Goal: Information Seeking & Learning: Find specific fact

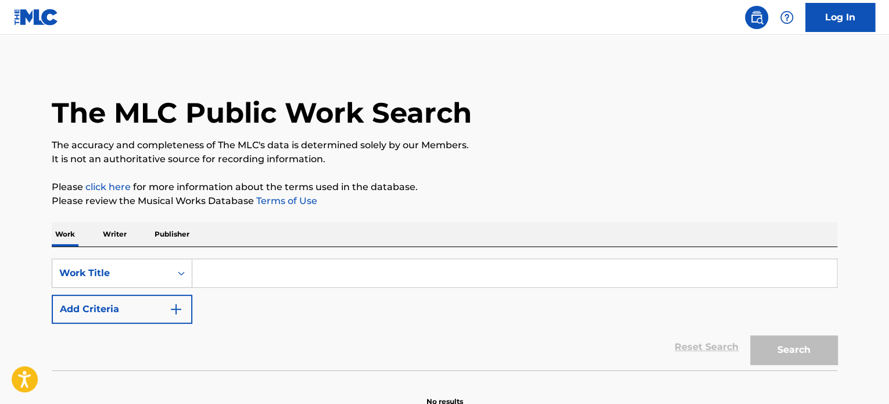
click at [282, 278] on input "Search Form" at bounding box center [514, 273] width 645 height 28
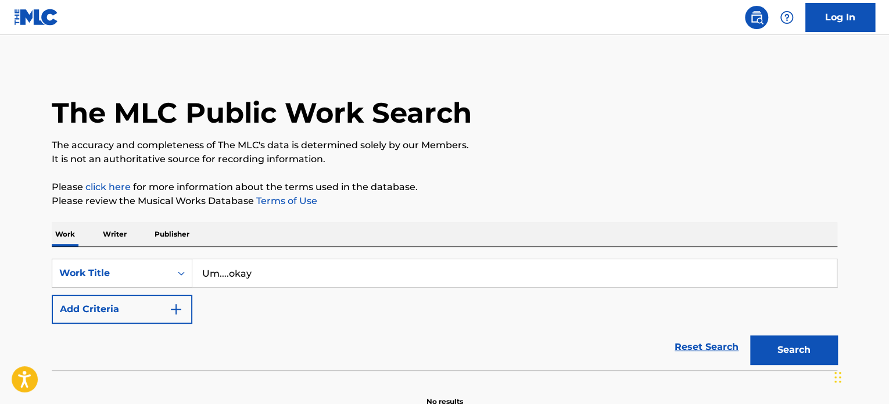
click at [780, 355] on button "Search" at bounding box center [793, 349] width 87 height 29
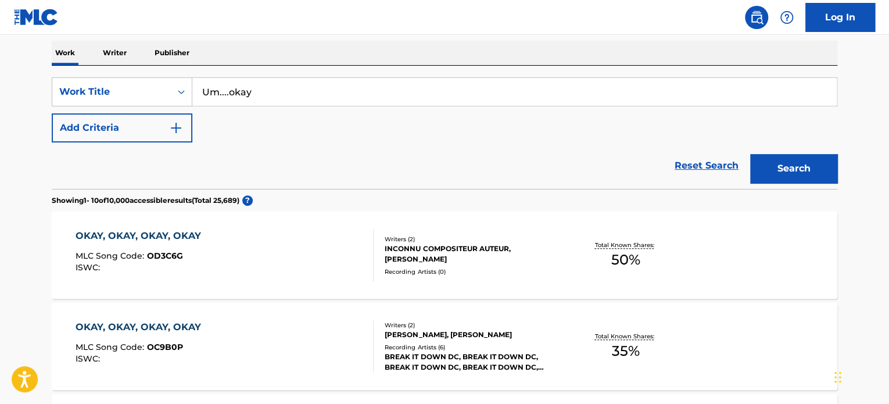
scroll to position [58, 0]
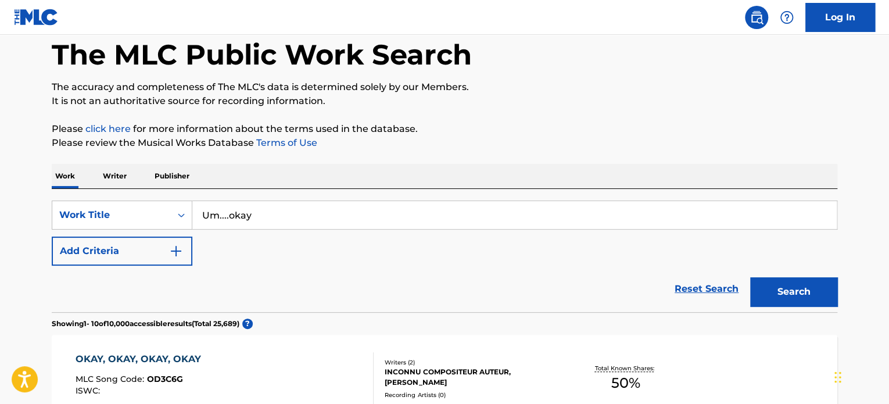
click at [228, 216] on input "Um....okay" at bounding box center [514, 215] width 645 height 28
type input "Um...okay"
drag, startPoint x: 764, startPoint y: 295, endPoint x: 753, endPoint y: 290, distance: 12.2
click at [753, 290] on button "Search" at bounding box center [793, 291] width 87 height 29
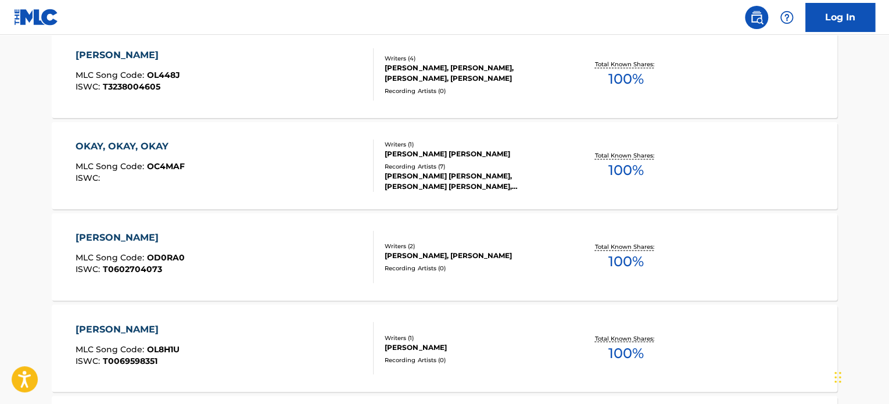
scroll to position [988, 0]
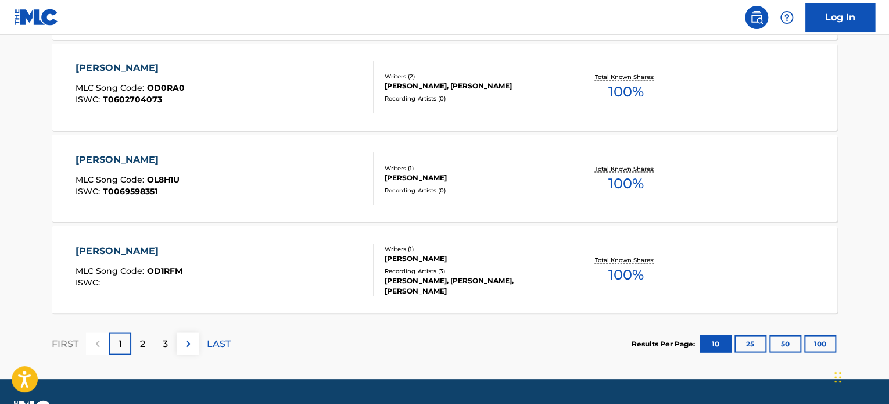
click at [153, 337] on div "FIRST 1 2 3 LAST" at bounding box center [141, 343] width 179 height 23
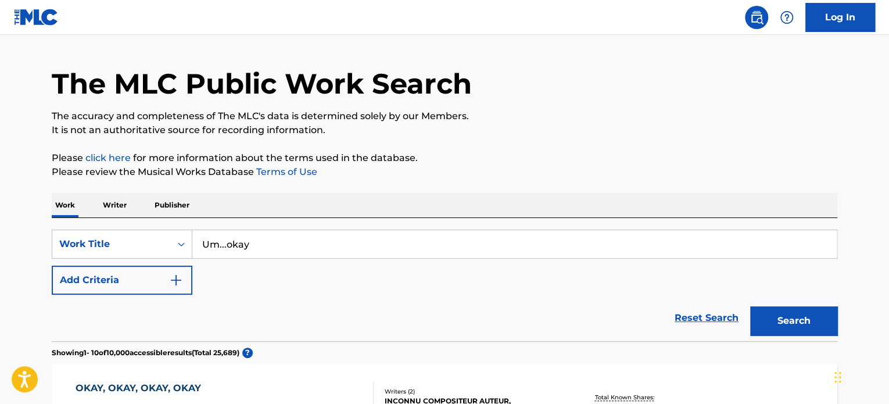
scroll to position [0, 0]
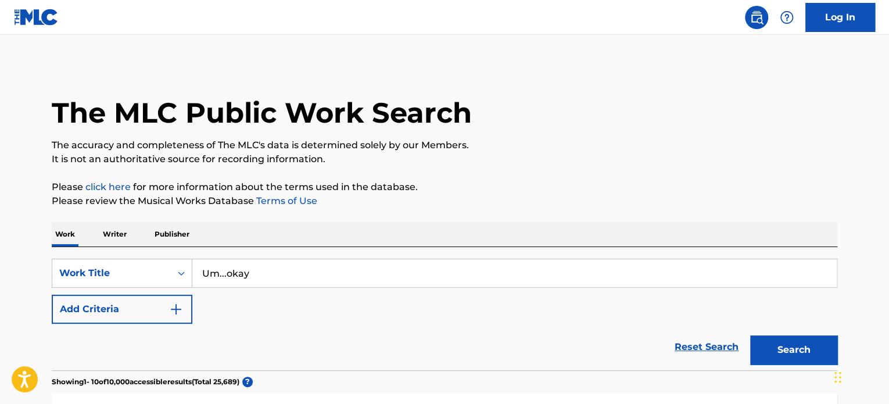
click at [88, 306] on button "Add Criteria" at bounding box center [122, 309] width 141 height 29
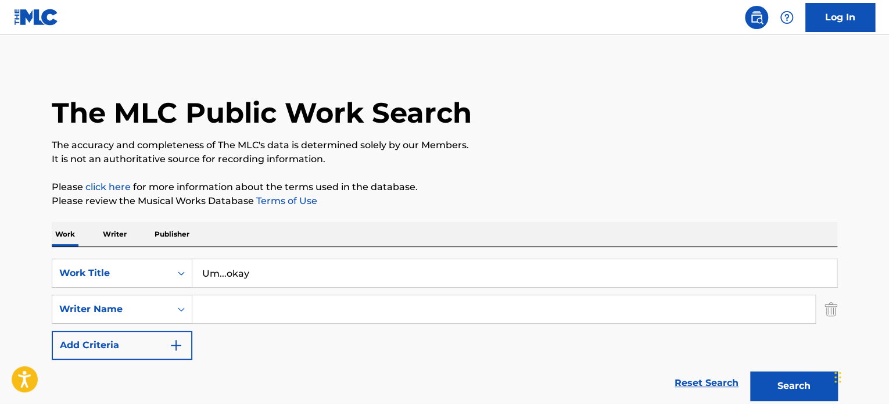
click at [277, 313] on input "Search Form" at bounding box center [503, 309] width 623 height 28
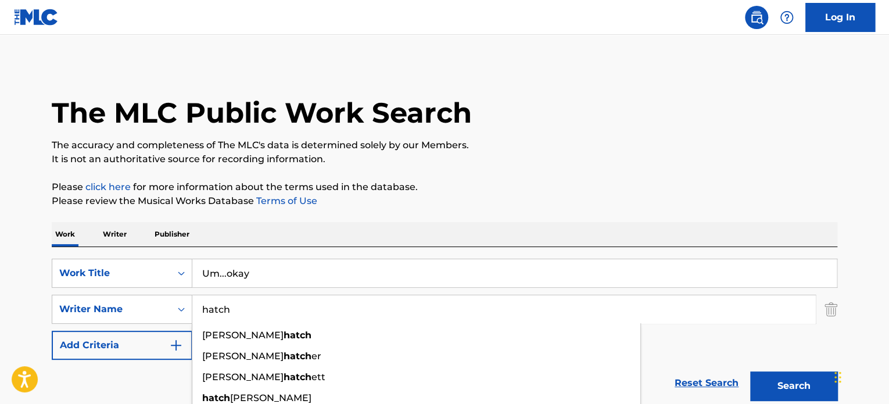
click at [805, 382] on button "Search" at bounding box center [793, 385] width 87 height 29
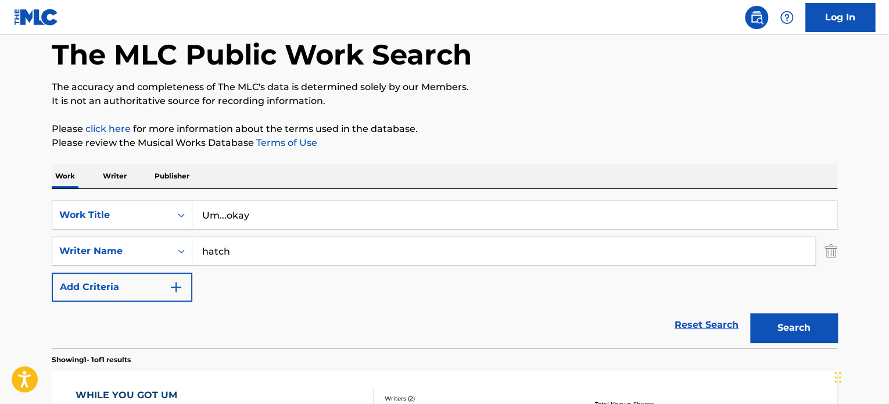
scroll to position [53, 0]
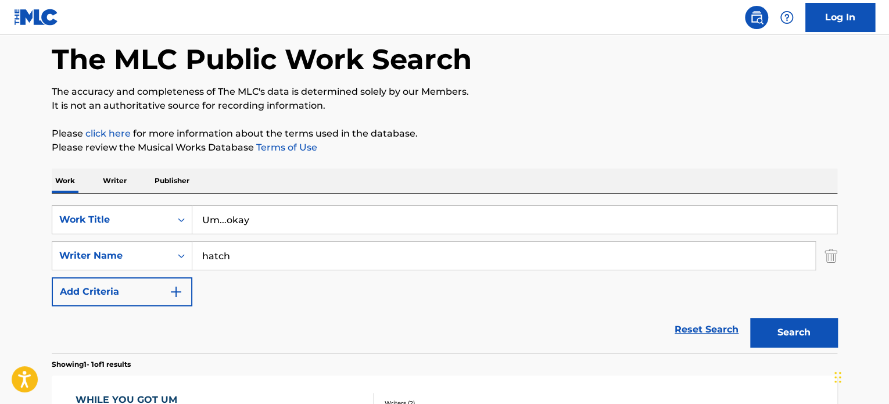
click at [291, 262] on input "hatch" at bounding box center [503, 256] width 623 height 28
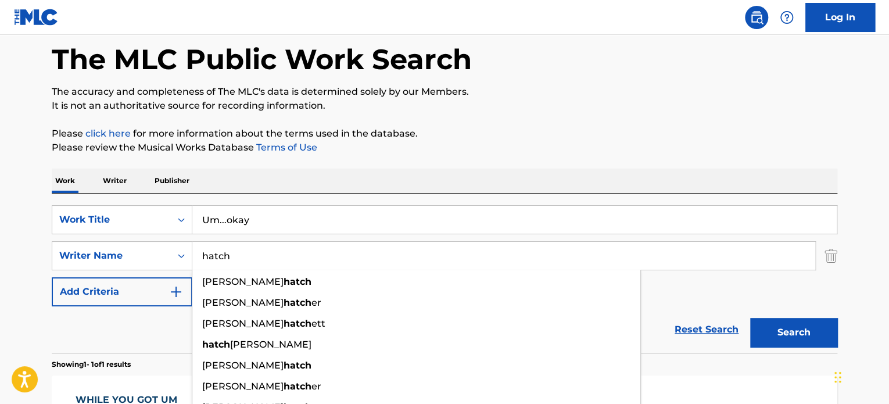
click at [291, 262] on input "hatch" at bounding box center [503, 256] width 623 height 28
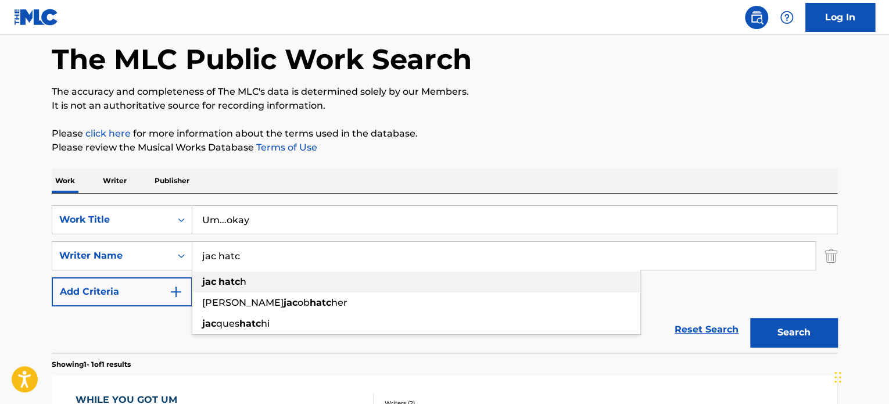
click at [252, 283] on div "jac hatc h" at bounding box center [416, 281] width 448 height 21
type input "[PERSON_NAME]"
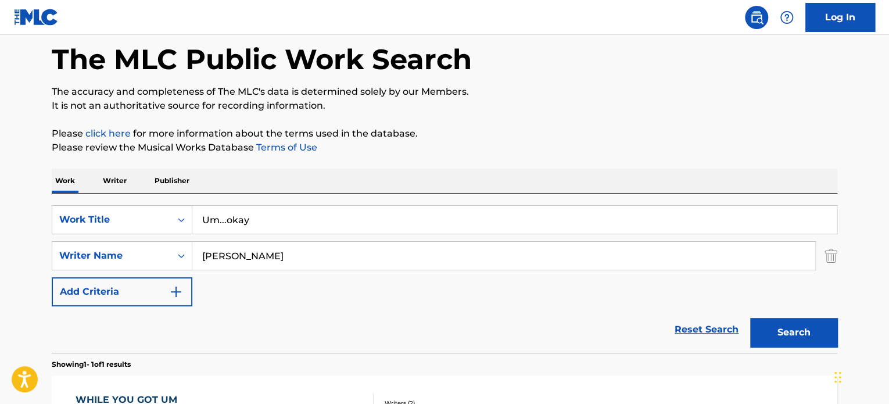
click at [802, 314] on div "Search" at bounding box center [791, 329] width 93 height 47
click at [801, 325] on button "Search" at bounding box center [793, 332] width 87 height 29
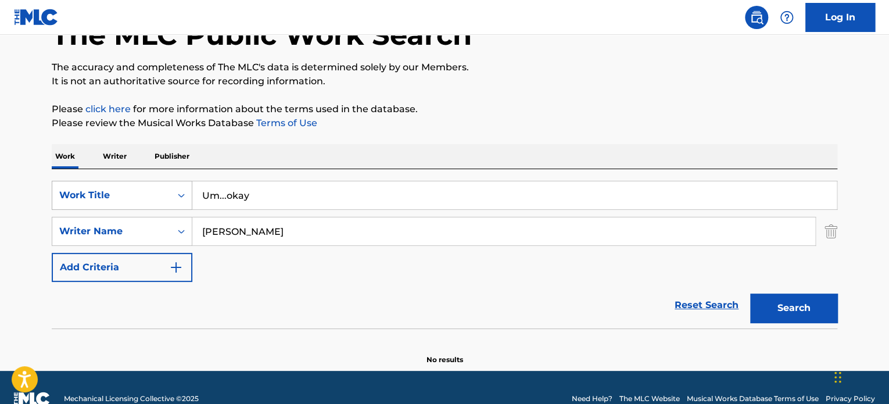
scroll to position [100, 0]
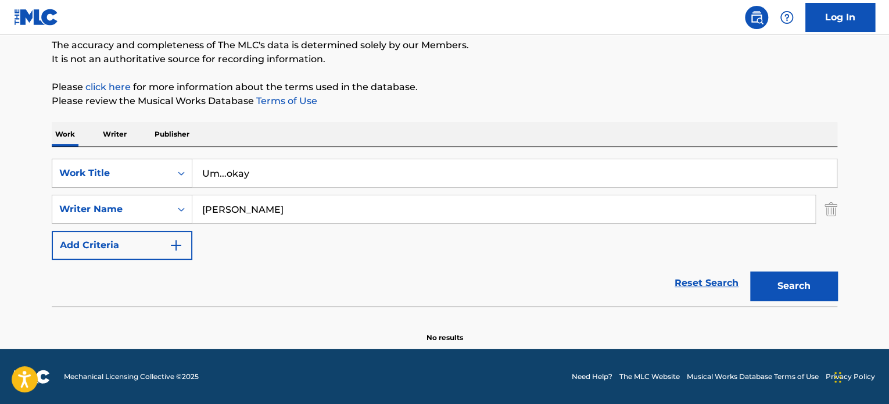
drag, startPoint x: 265, startPoint y: 174, endPoint x: 178, endPoint y: 165, distance: 87.6
click at [178, 165] on div "SearchWithCriteriab5ceff32-bf01-4133-bc3c-bc45bf582325 Work Title Um...okay" at bounding box center [445, 173] width 786 height 29
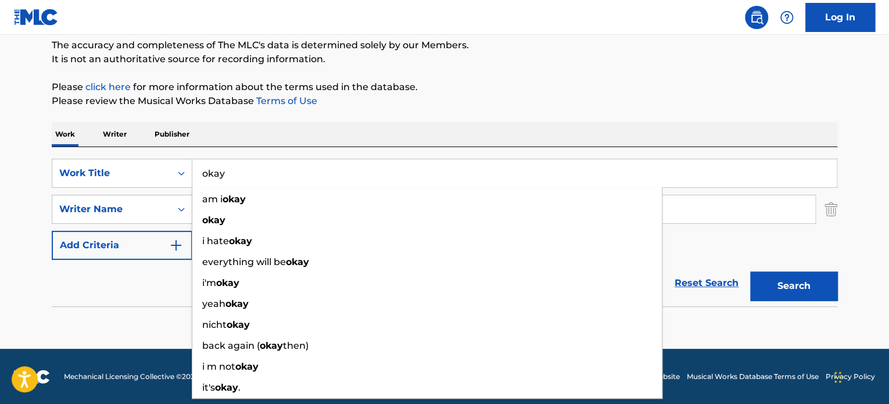
type input "okay"
click at [794, 290] on button "Search" at bounding box center [793, 285] width 87 height 29
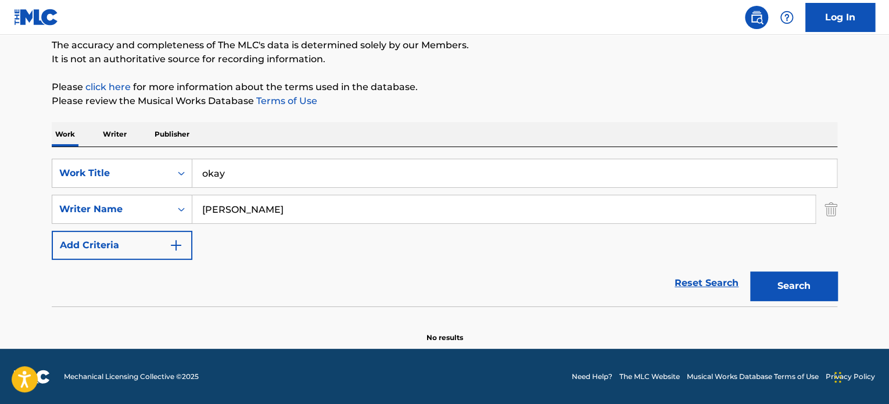
click at [256, 169] on input "okay" at bounding box center [514, 173] width 645 height 28
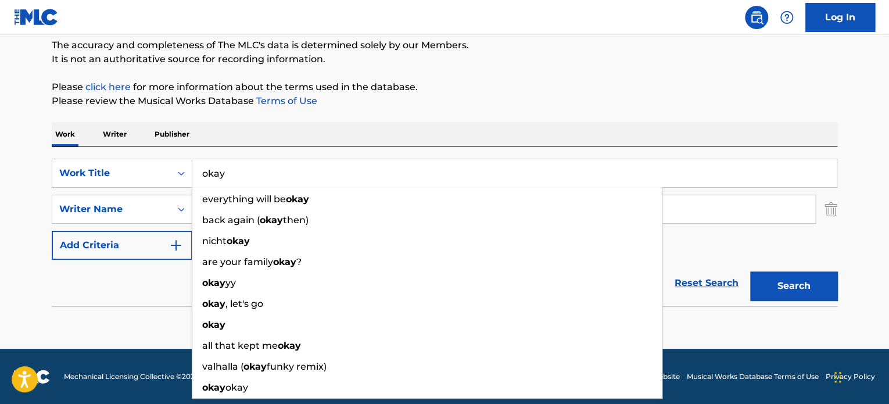
click at [256, 169] on input "okay" at bounding box center [514, 173] width 645 height 28
click at [270, 134] on div "Work Writer Publisher" at bounding box center [445, 134] width 786 height 24
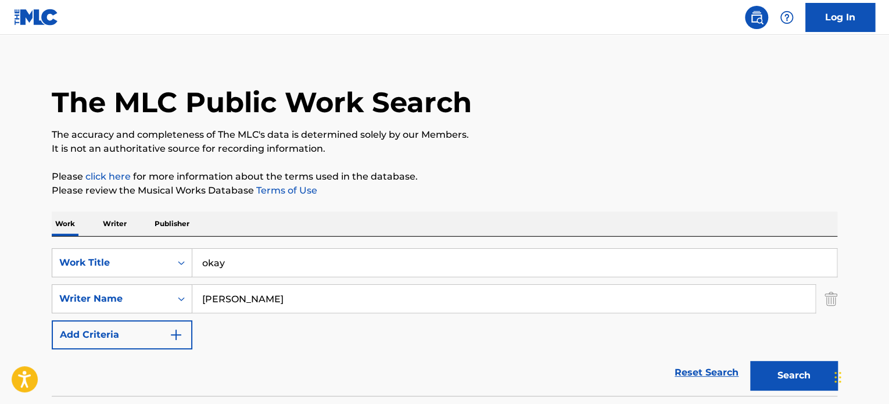
scroll to position [0, 0]
